Goal: Task Accomplishment & Management: Use online tool/utility

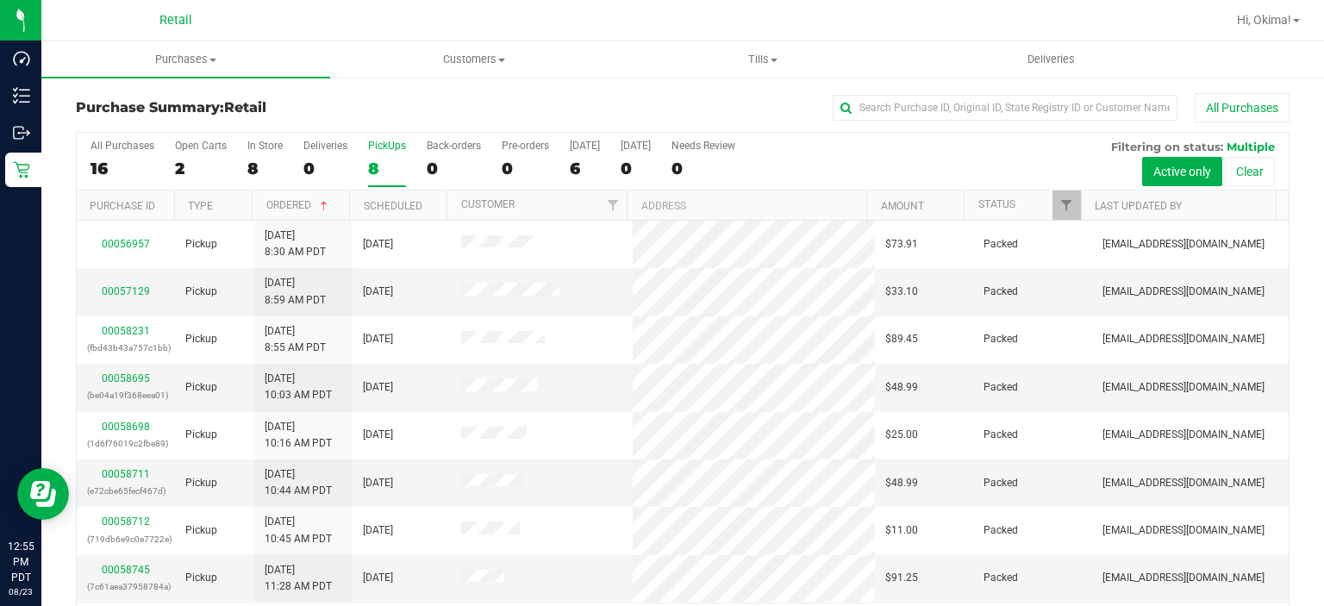
scroll to position [53, 0]
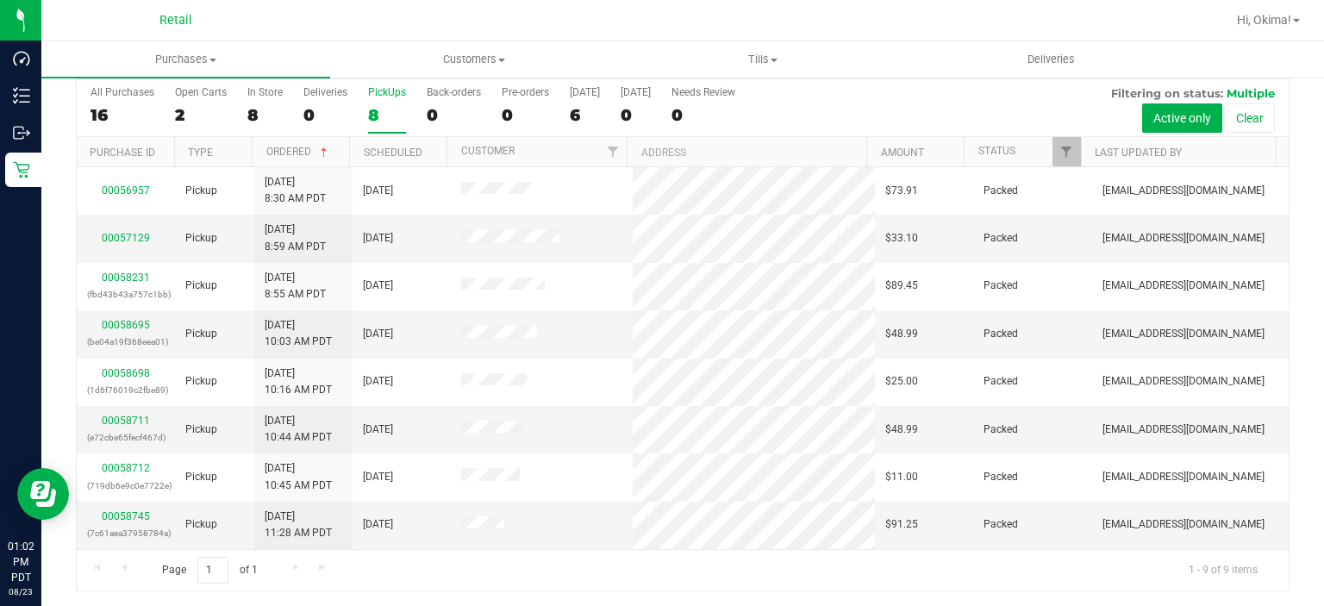
click at [390, 105] on div "8" at bounding box center [387, 115] width 38 height 20
click at [0, 0] on input "PickUps 8" at bounding box center [0, 0] width 0 height 0
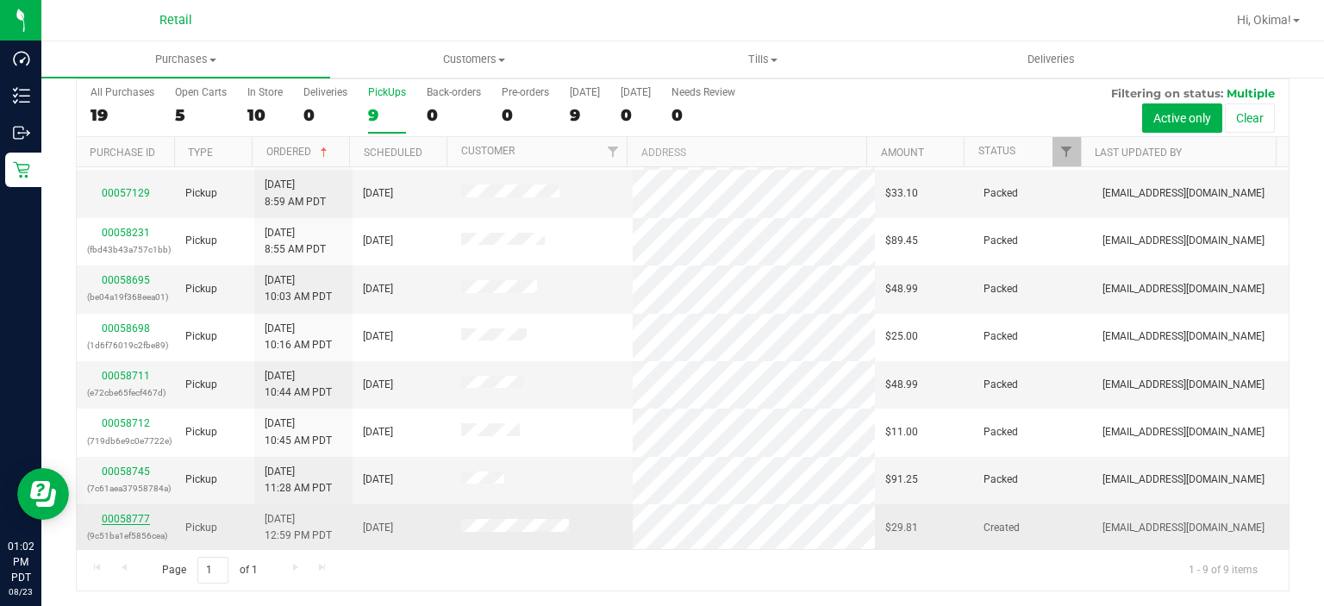
click at [119, 517] on link "00058777" at bounding box center [126, 519] width 48 height 12
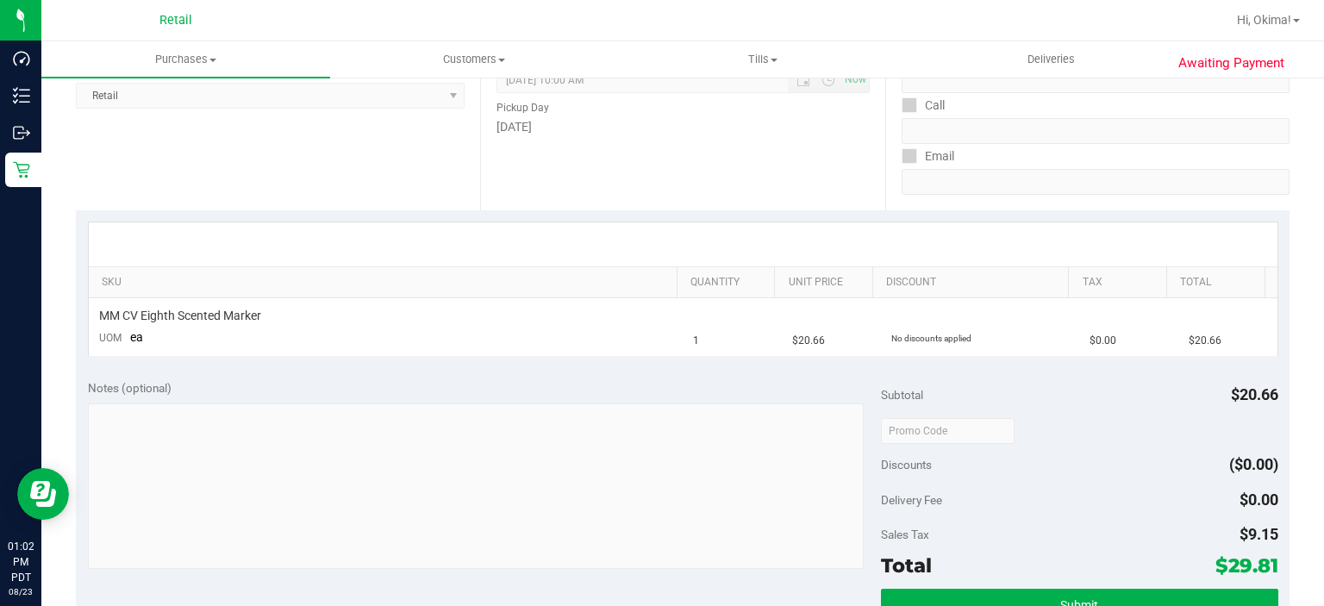
scroll to position [385, 0]
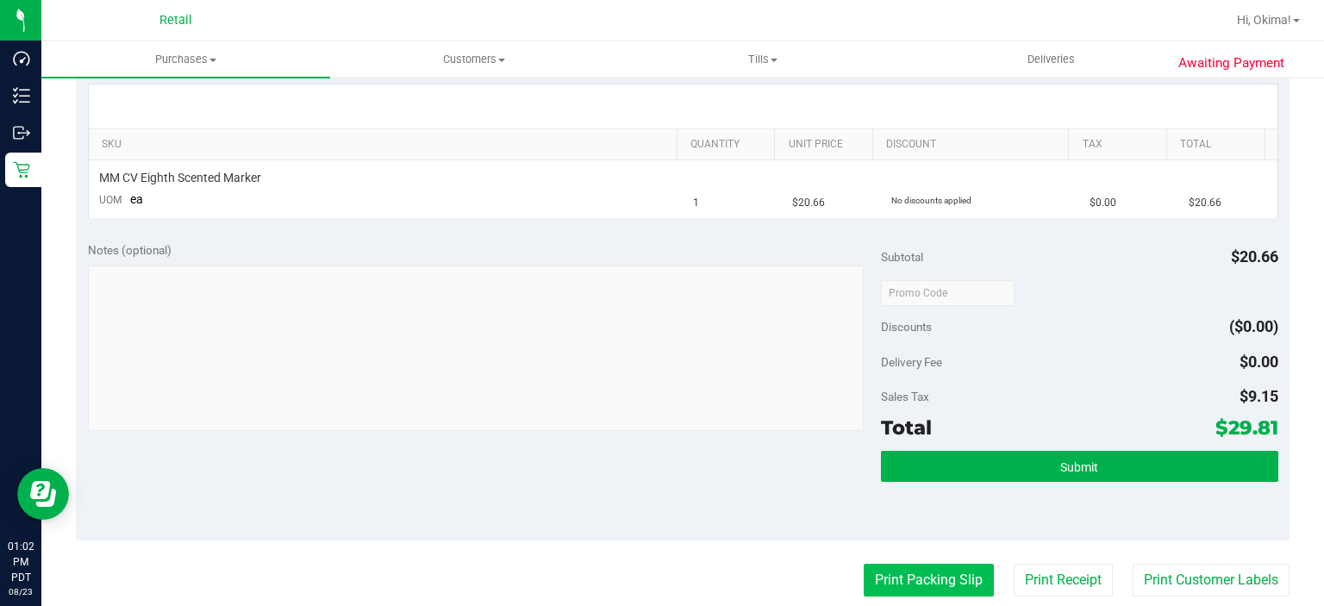
click at [905, 572] on button "Print Packing Slip" at bounding box center [929, 580] width 130 height 33
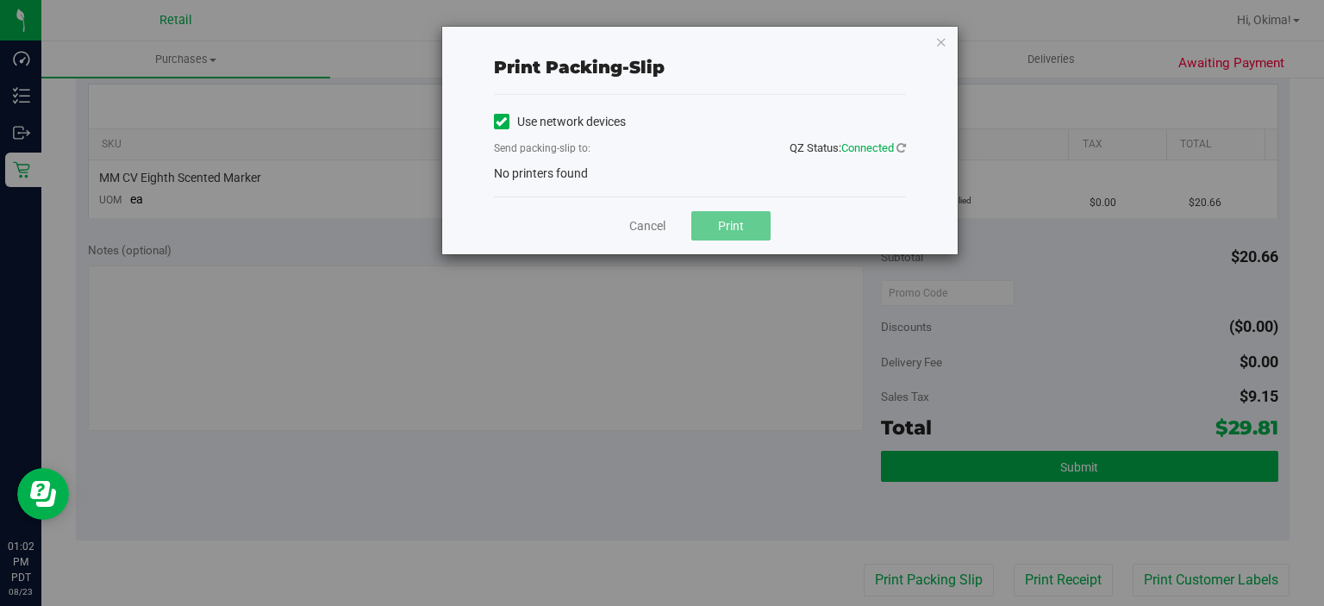
click at [500, 122] on icon at bounding box center [501, 122] width 11 height 0
click at [0, 0] on input "Use network devices" at bounding box center [0, 0] width 0 height 0
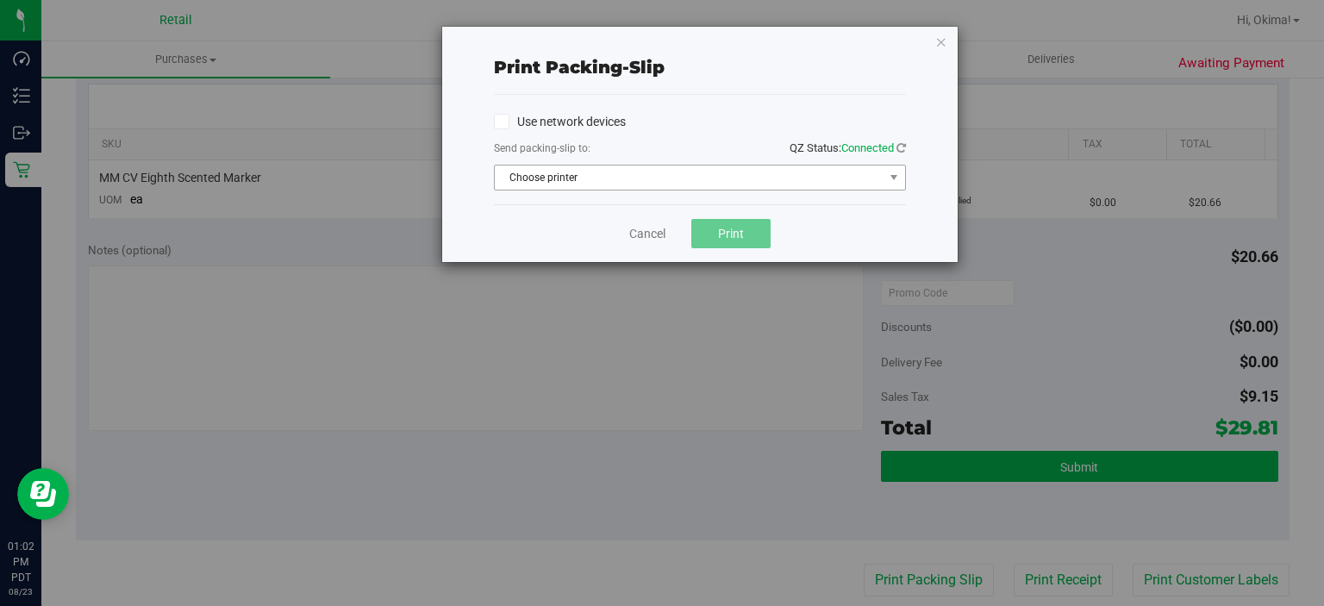
click at [580, 183] on span "Choose printer" at bounding box center [689, 178] width 389 height 24
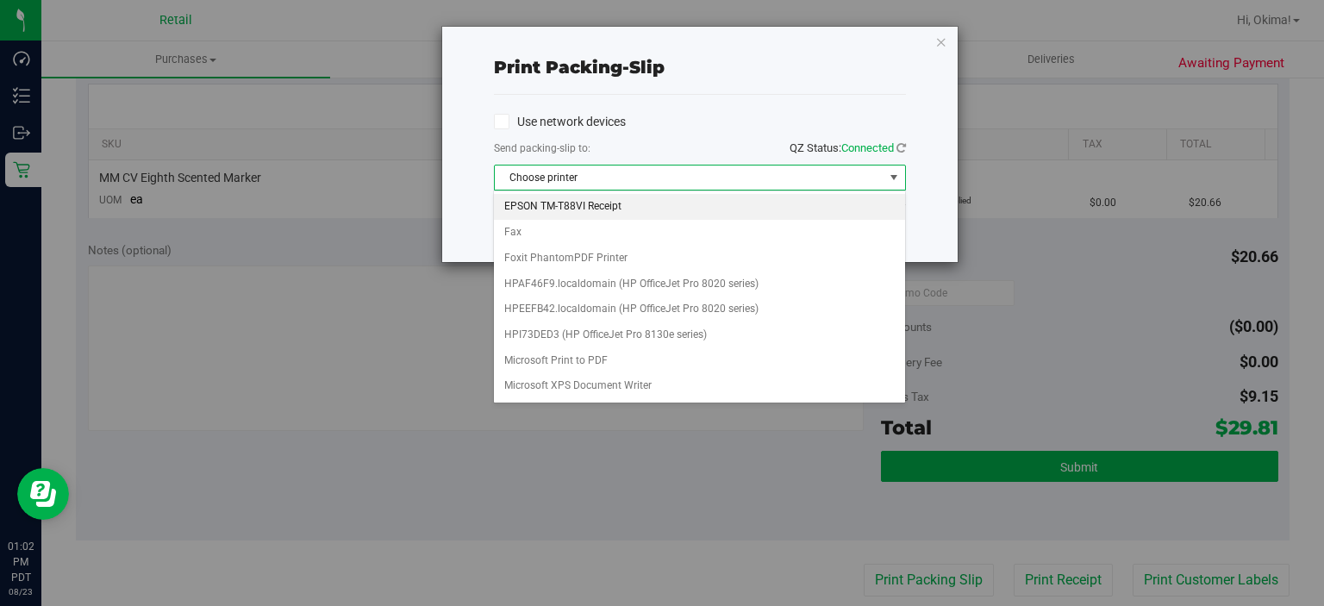
click at [554, 206] on li "EPSON TM-T88VI Receipt" at bounding box center [699, 207] width 410 height 26
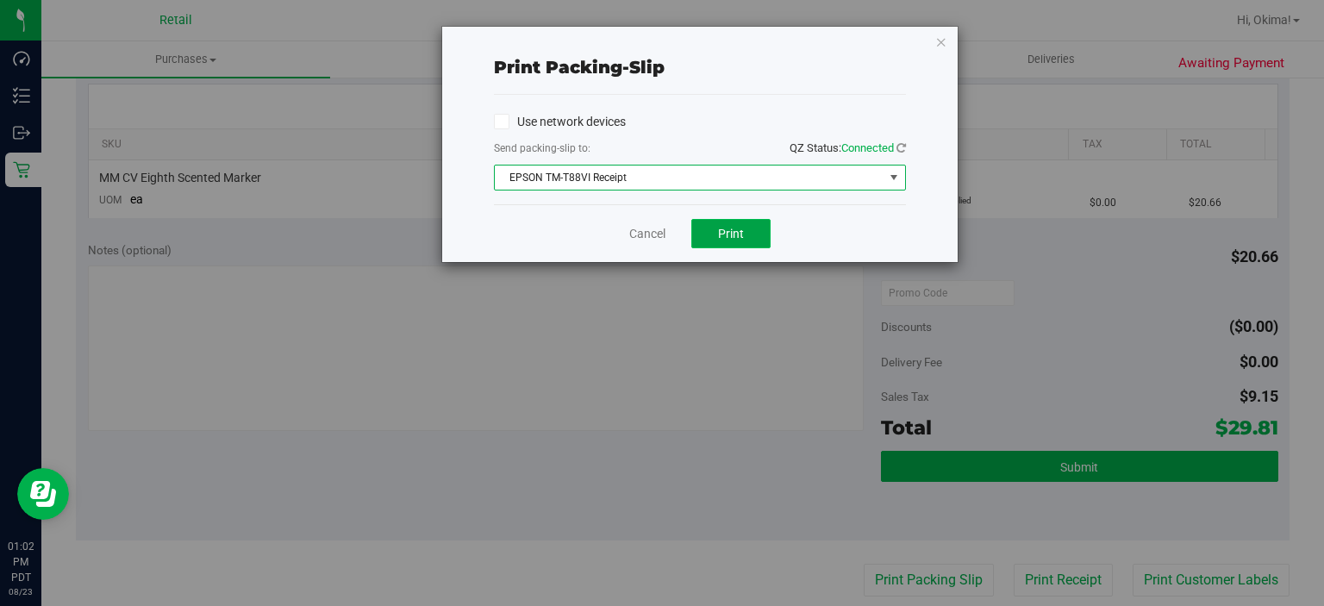
click at [738, 234] on span "Print" at bounding box center [731, 234] width 26 height 14
click at [635, 225] on link "Cancel" at bounding box center [647, 234] width 36 height 18
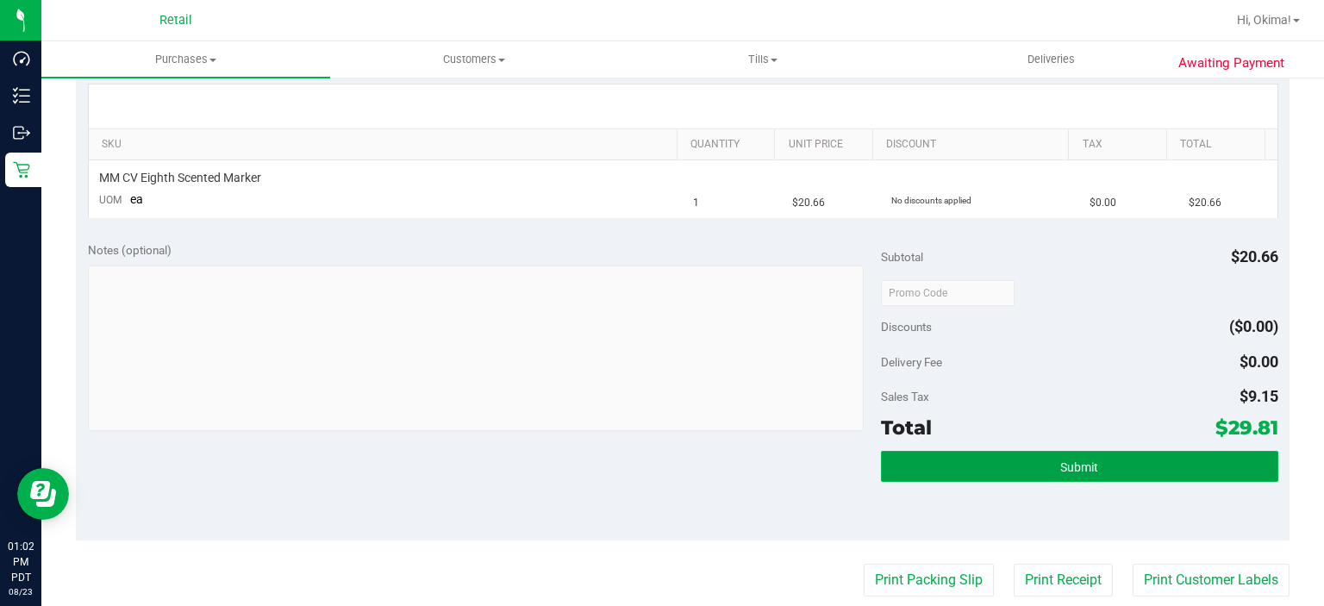
click at [978, 477] on button "Submit" at bounding box center [1079, 466] width 397 height 31
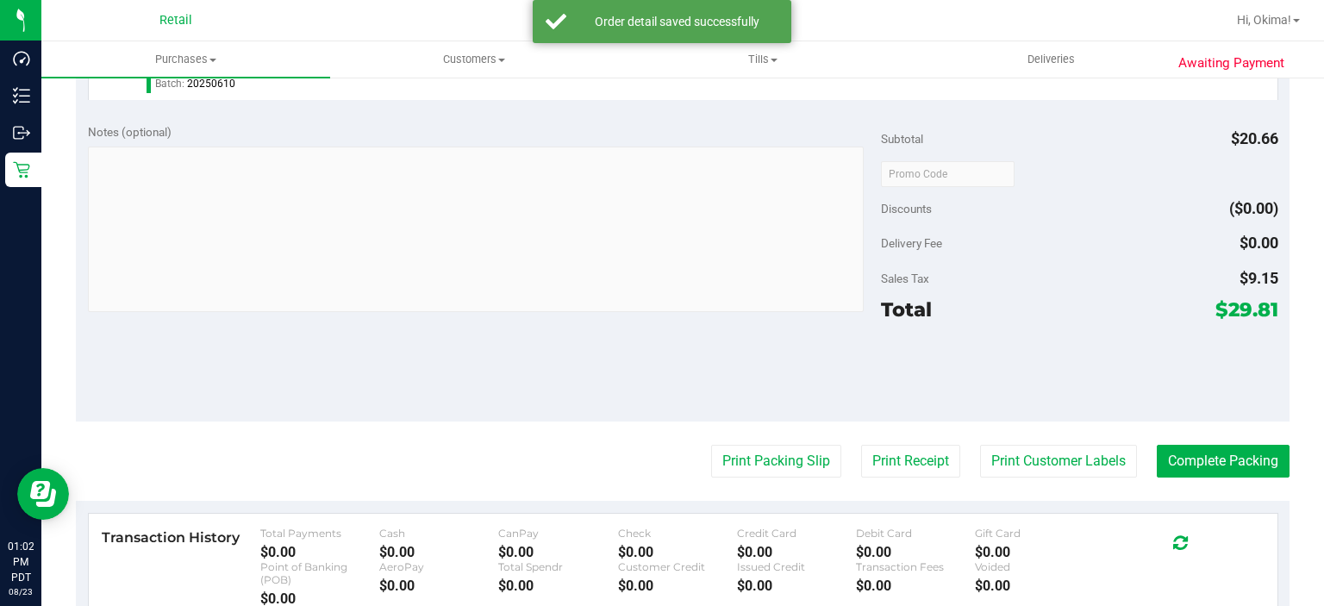
scroll to position [573, 0]
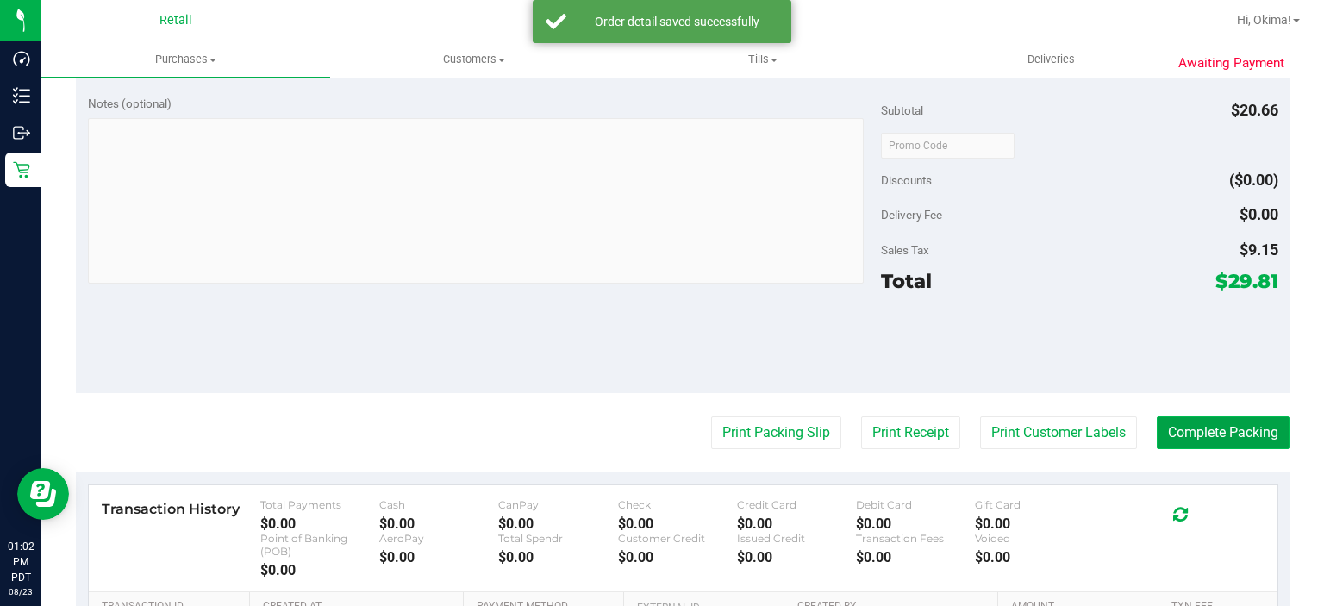
click at [1199, 433] on button "Complete Packing" at bounding box center [1223, 432] width 133 height 33
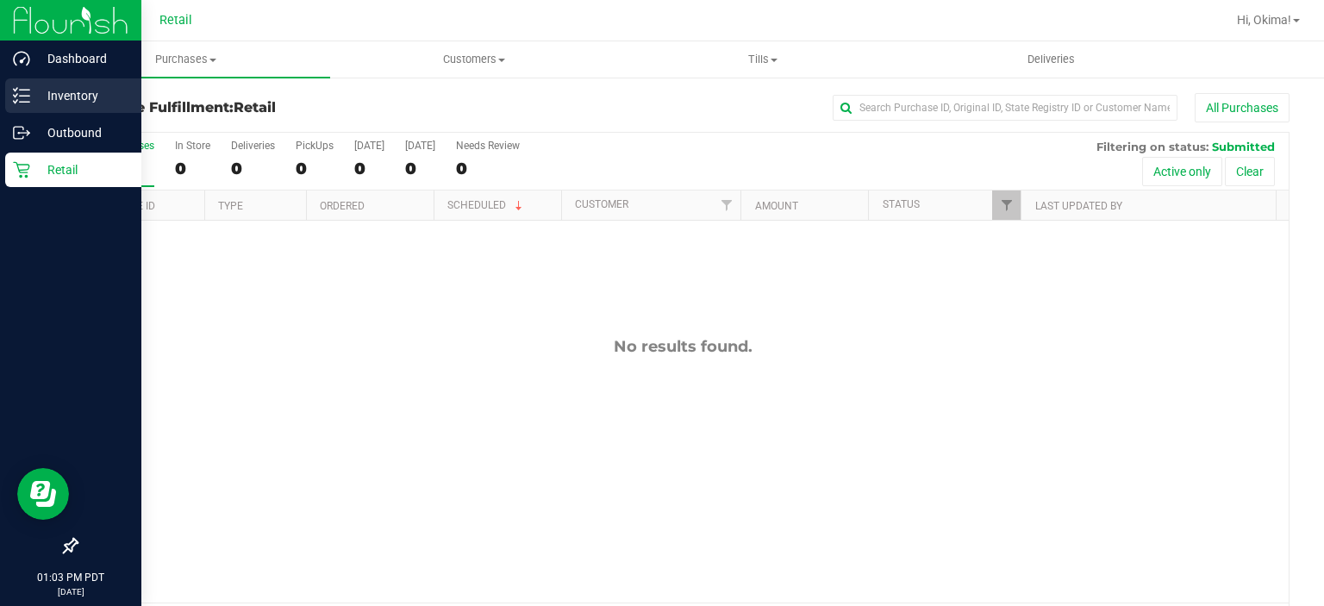
click at [30, 95] on p "Inventory" at bounding box center [81, 95] width 103 height 21
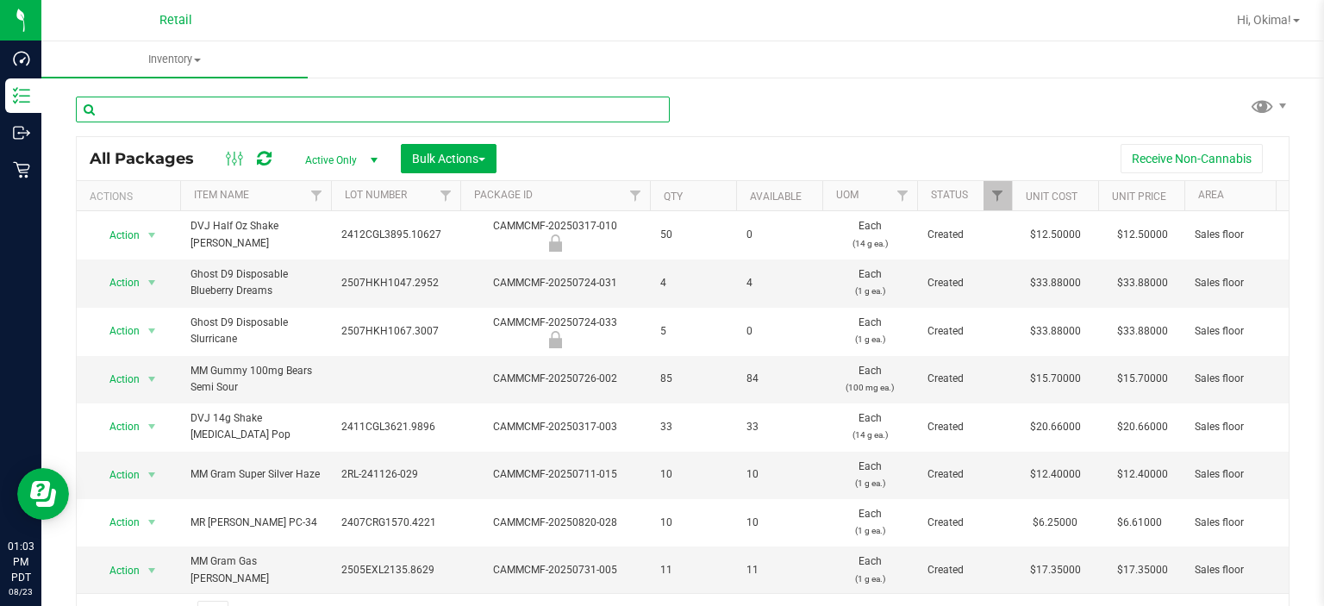
click at [144, 105] on input "text" at bounding box center [373, 110] width 594 height 26
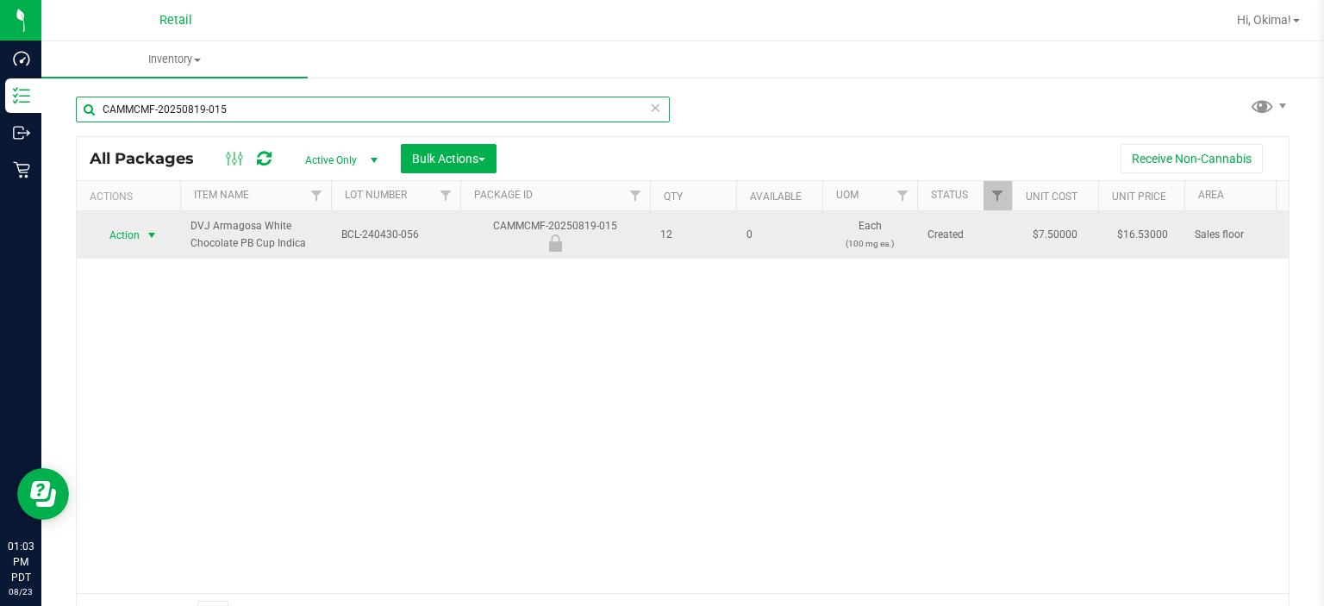
type input "CAMMCMF-20250819-015"
click at [145, 234] on span "select" at bounding box center [152, 235] width 14 height 14
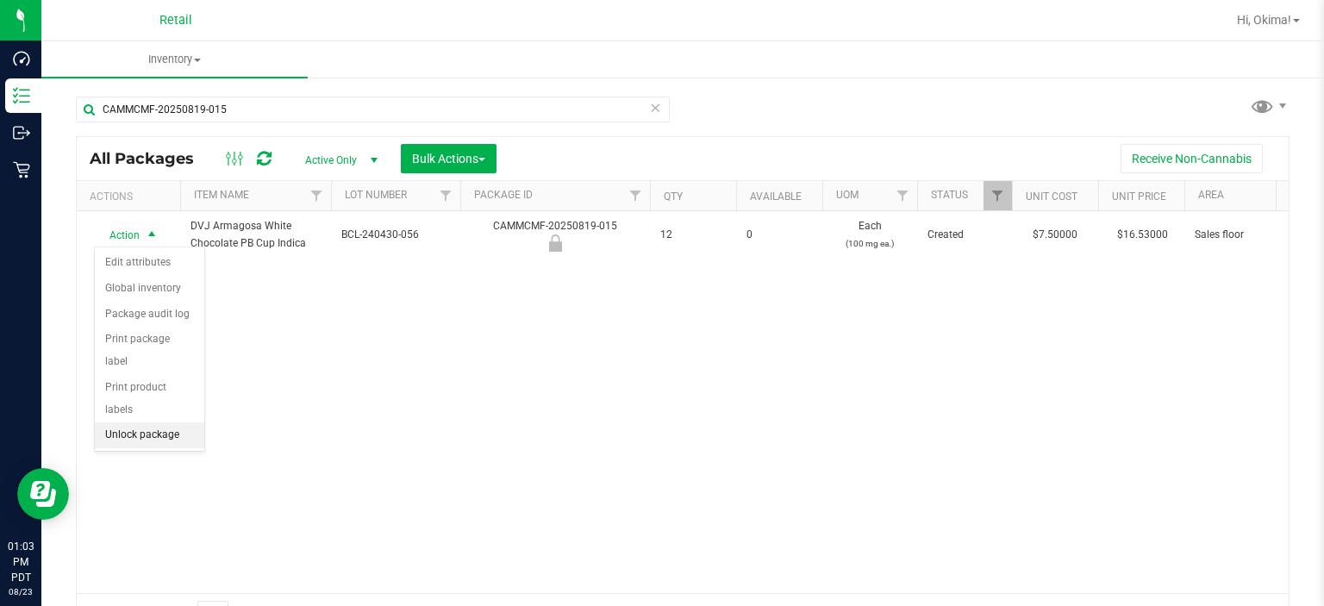
click at [159, 422] on li "Unlock package" at bounding box center [149, 435] width 109 height 26
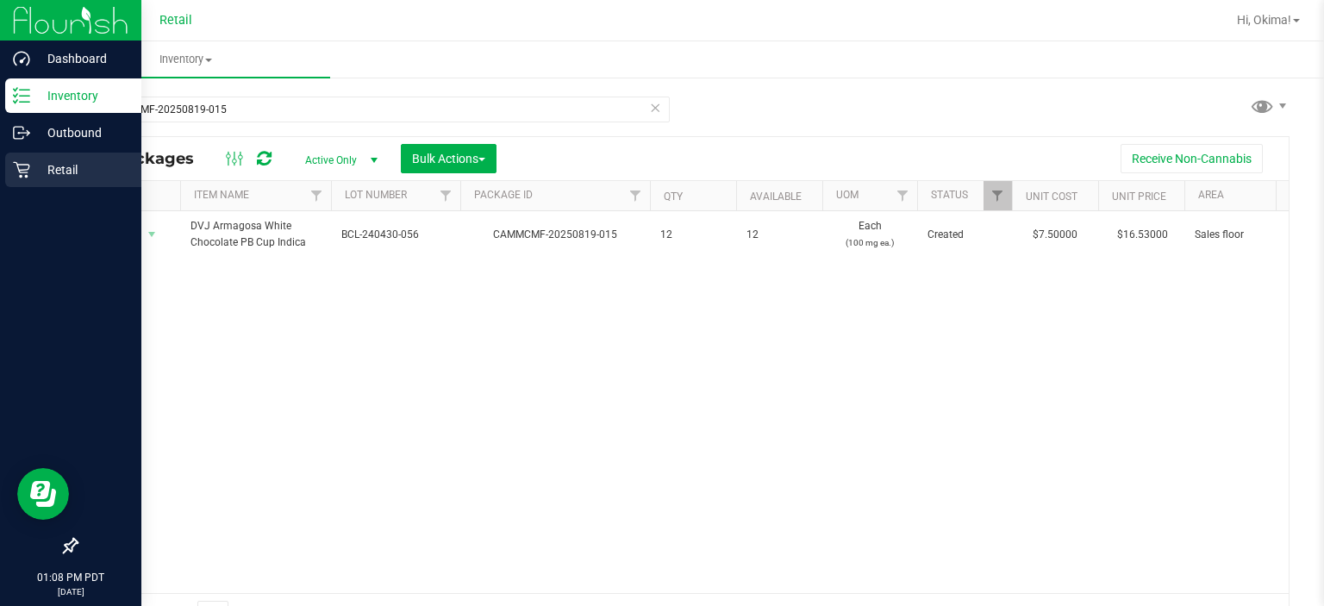
click at [8, 176] on div "Retail" at bounding box center [73, 170] width 136 height 34
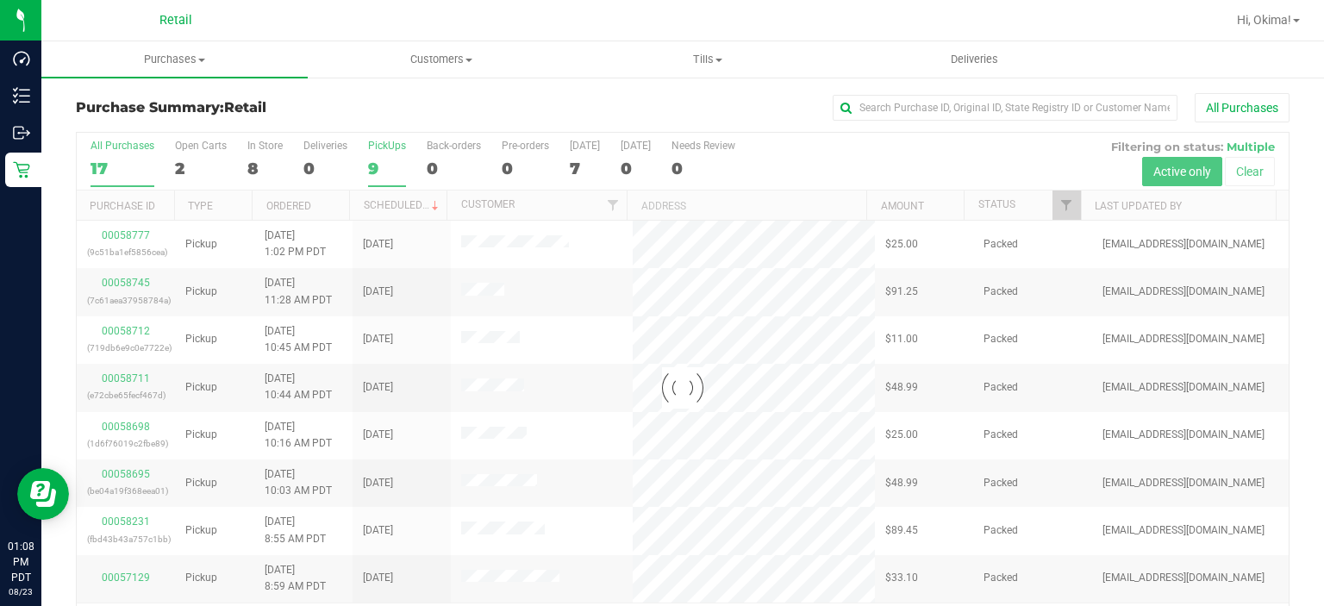
click at [392, 162] on div "9" at bounding box center [387, 169] width 38 height 20
click at [0, 0] on input "PickUps 9" at bounding box center [0, 0] width 0 height 0
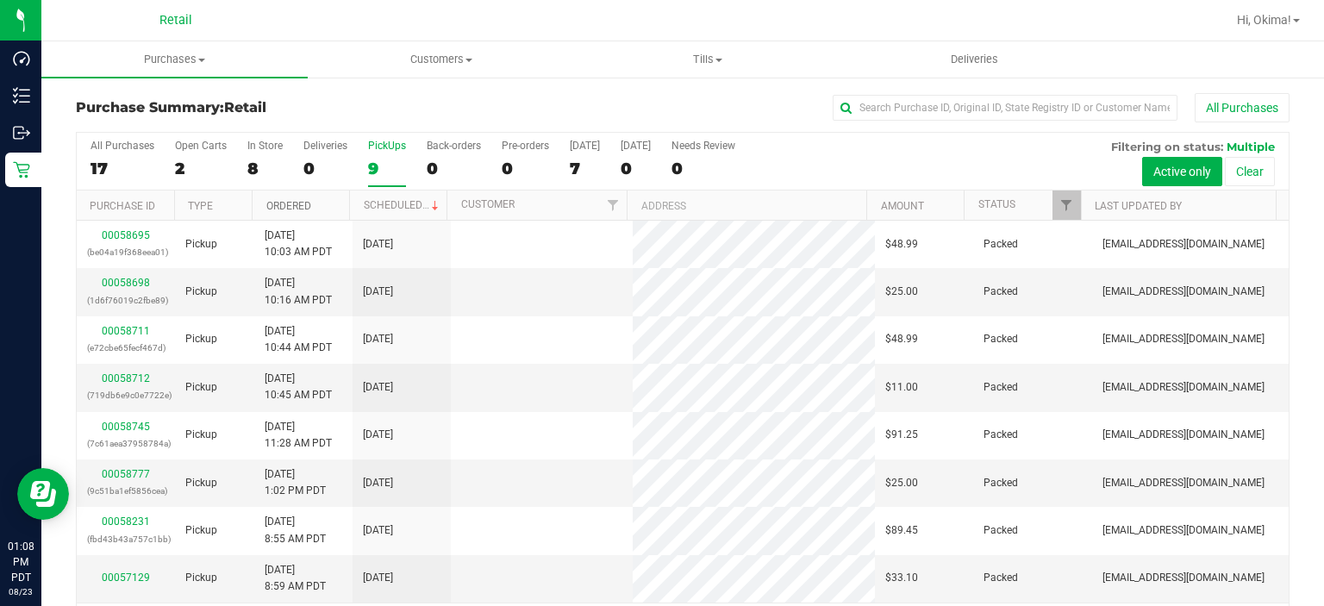
click at [306, 203] on link "Ordered" at bounding box center [288, 206] width 45 height 12
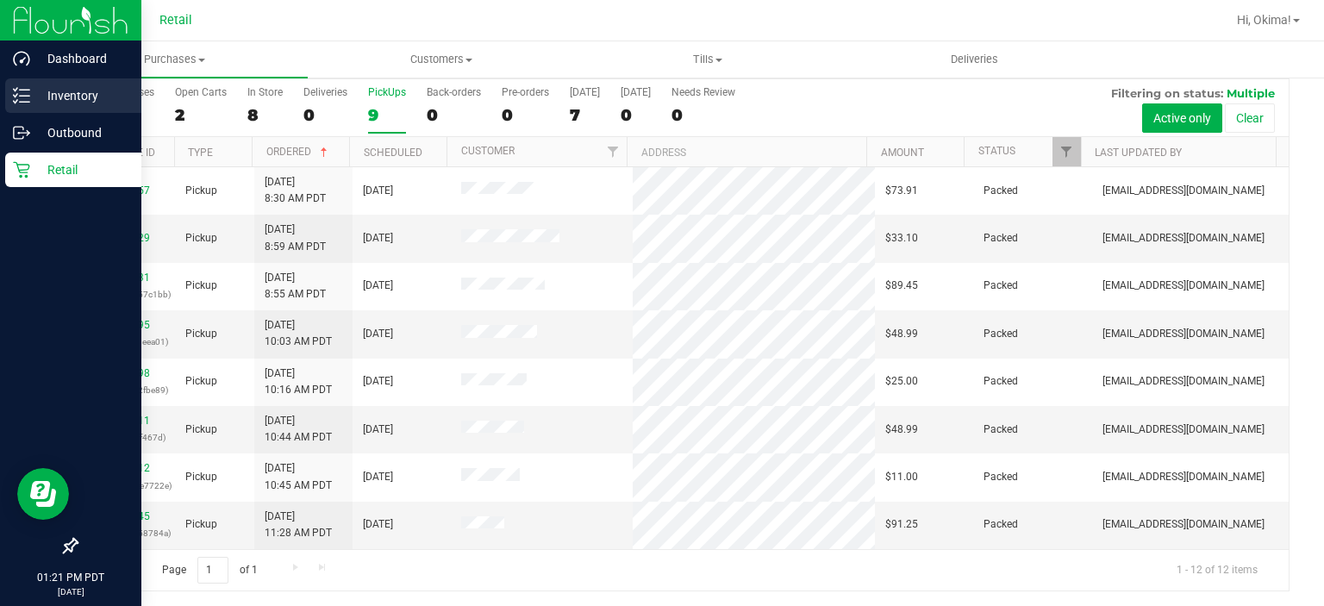
click at [24, 90] on line at bounding box center [24, 90] width 9 height 0
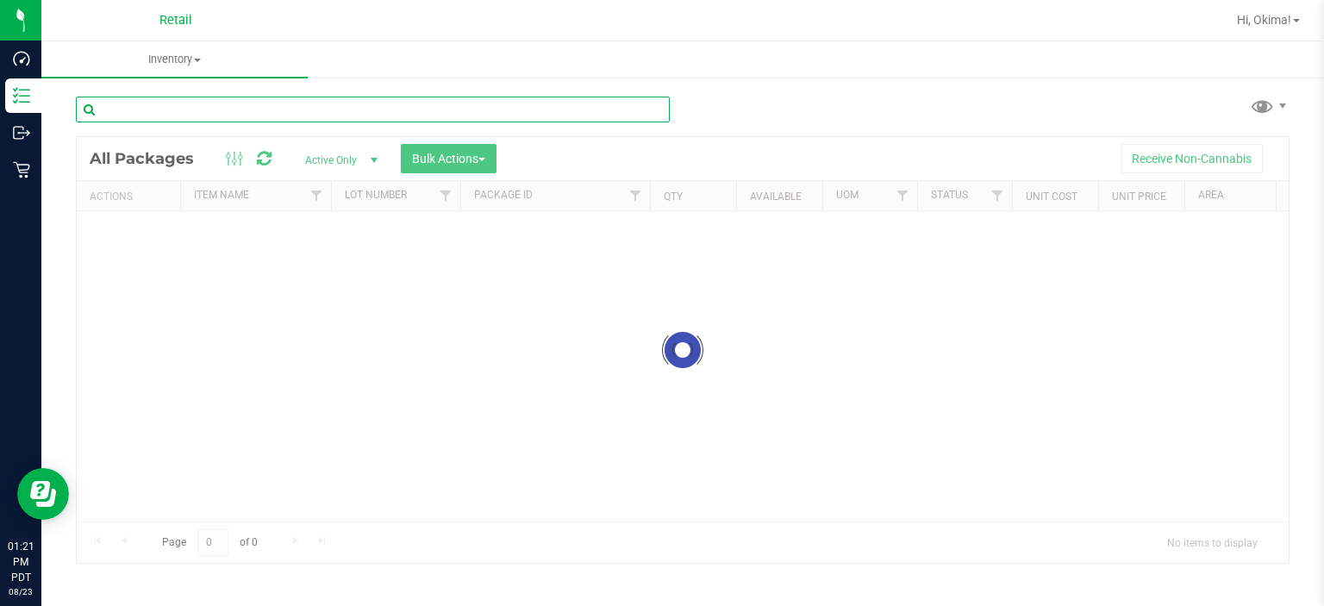
click at [284, 111] on input "text" at bounding box center [373, 110] width 594 height 26
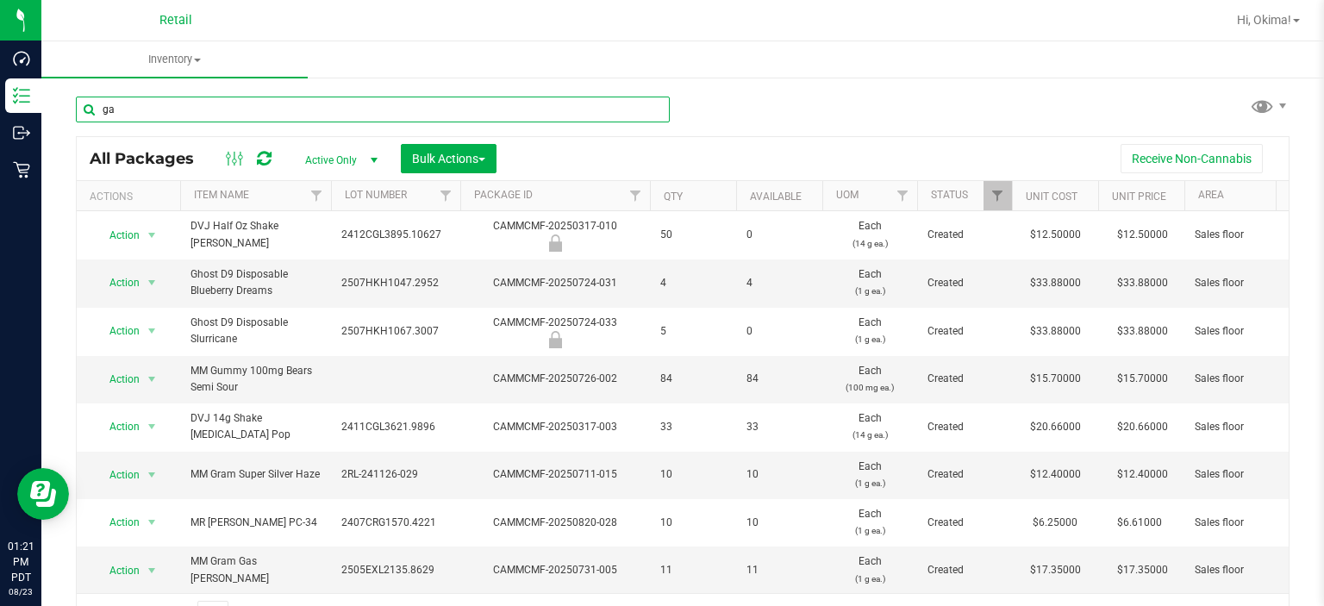
type input "g"
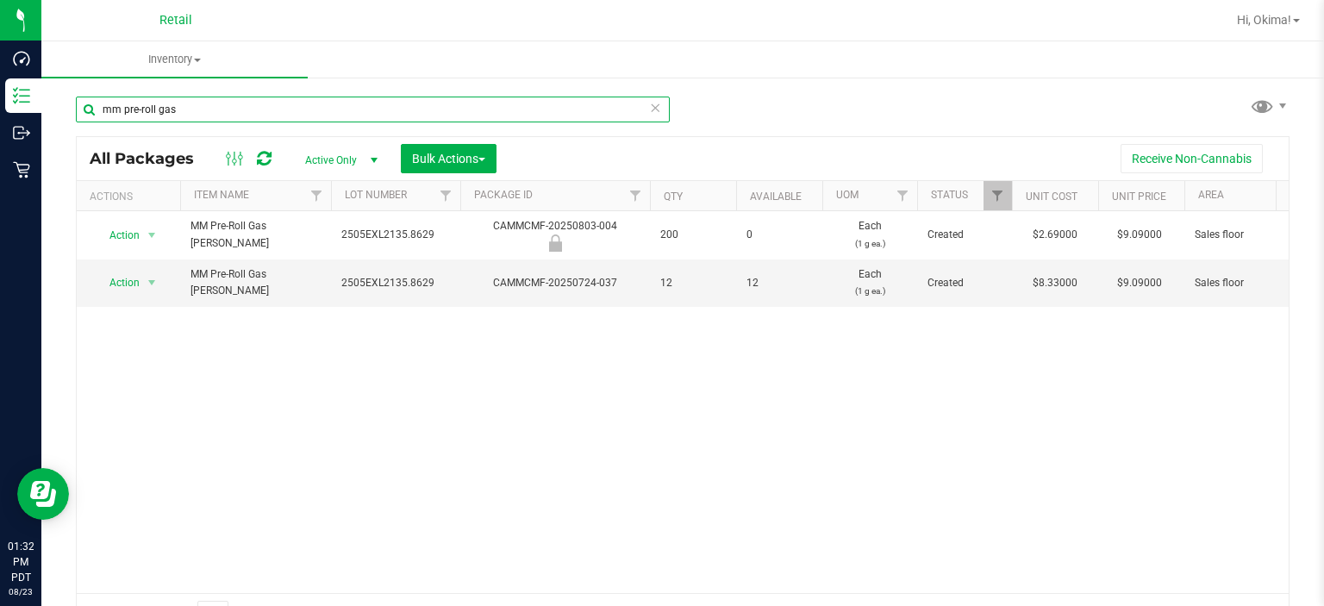
type input "mm pre-roll gas"
